Goal: Entertainment & Leisure: Consume media (video, audio)

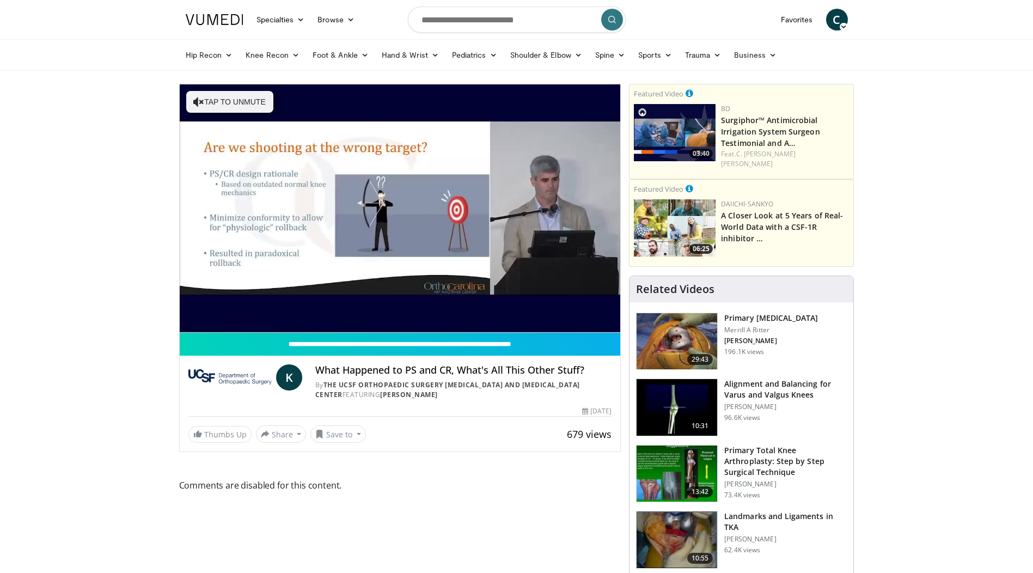
click at [530, 484] on span "Comments are disabled for this content." at bounding box center [400, 485] width 442 height 14
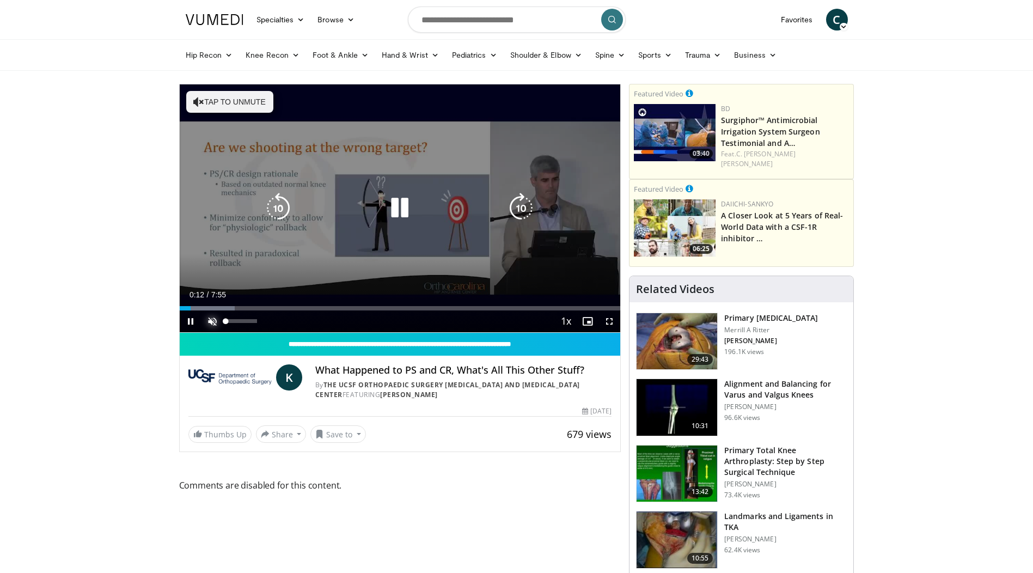
click at [210, 323] on span "Video Player" at bounding box center [212, 321] width 22 height 22
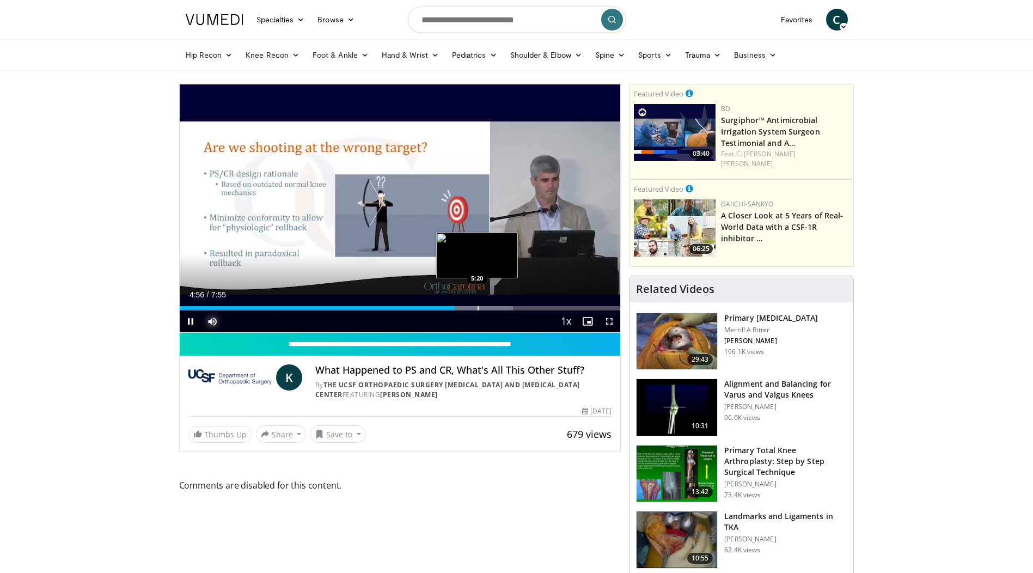
click at [477, 307] on div "Progress Bar" at bounding box center [477, 308] width 1 height 4
click at [498, 307] on div "Progress Bar" at bounding box center [498, 308] width 1 height 4
click at [520, 309] on div "Progress Bar" at bounding box center [520, 308] width 1 height 4
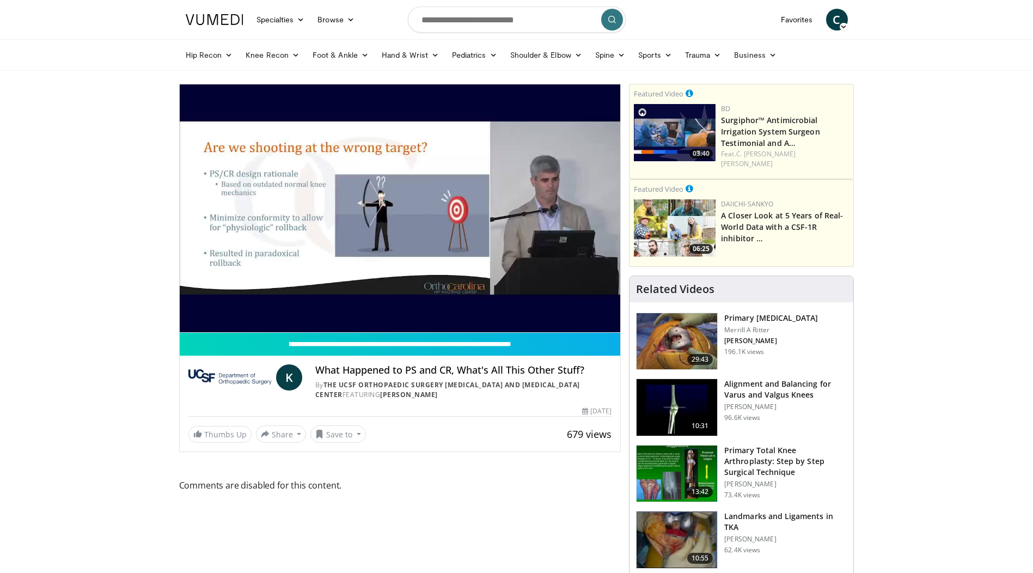
click at [544, 308] on div "10 seconds Tap to unmute" at bounding box center [400, 208] width 441 height 248
